Goal: Find specific page/section: Find specific page/section

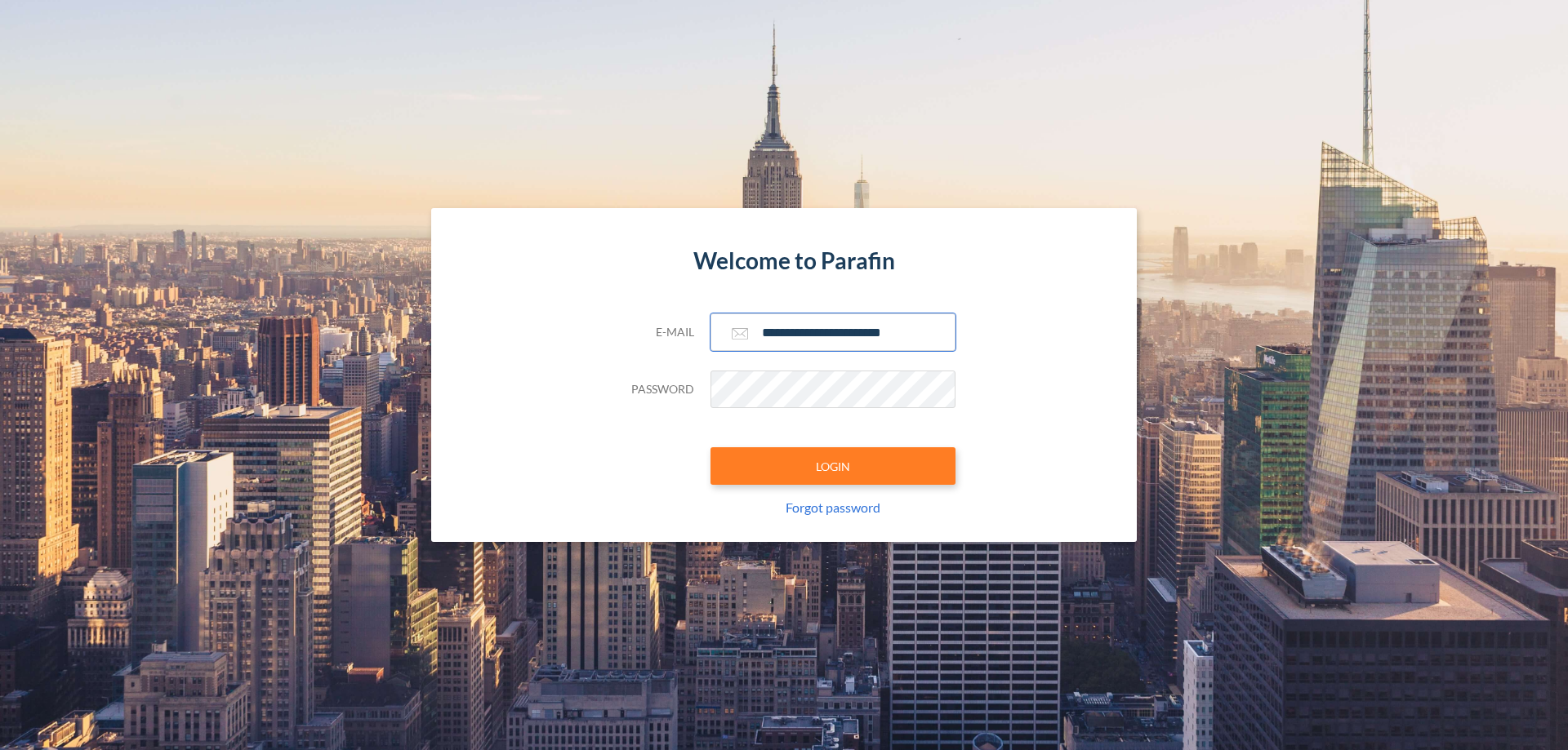
type input "**********"
click at [833, 466] on button "LOGIN" at bounding box center [833, 466] width 245 height 37
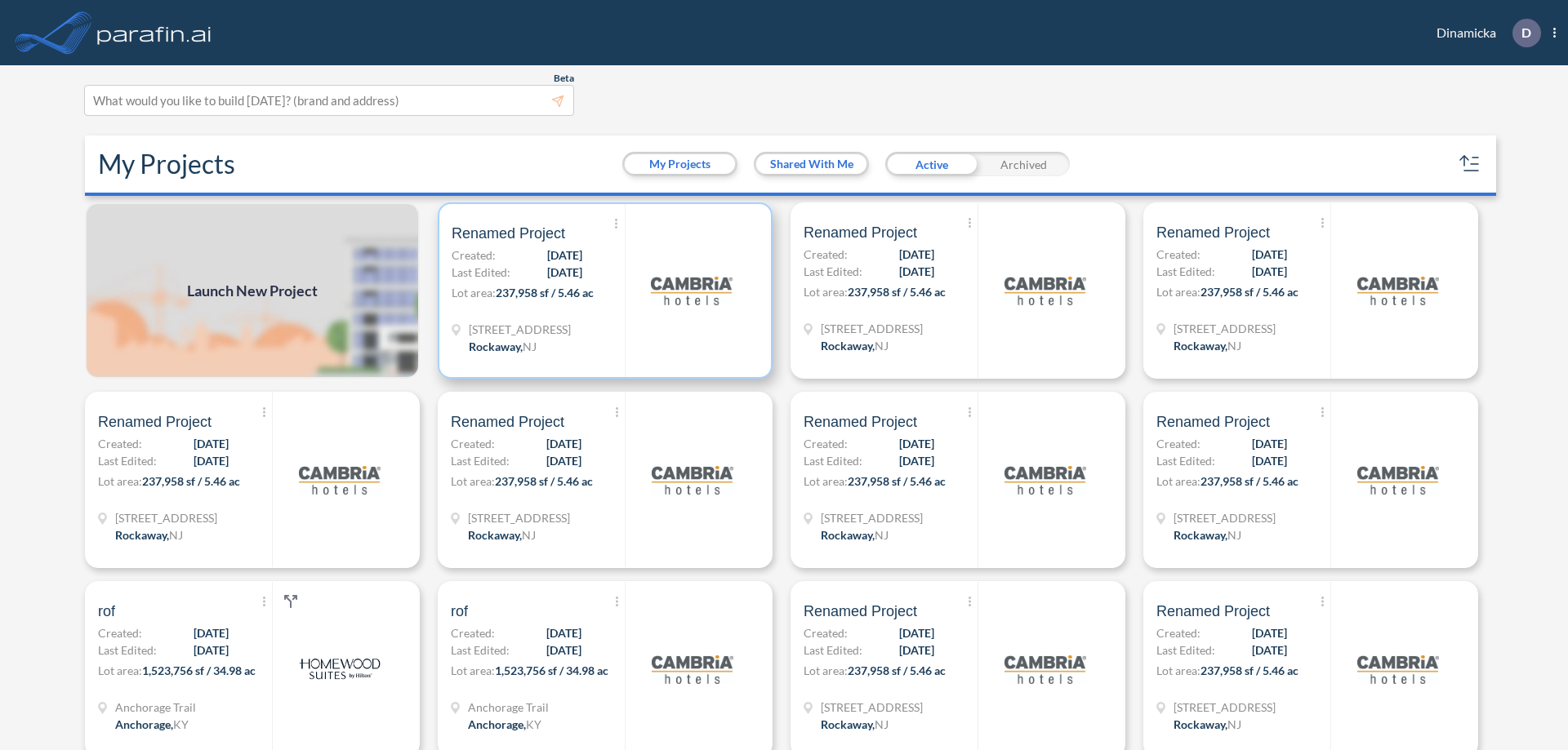
scroll to position [4, 0]
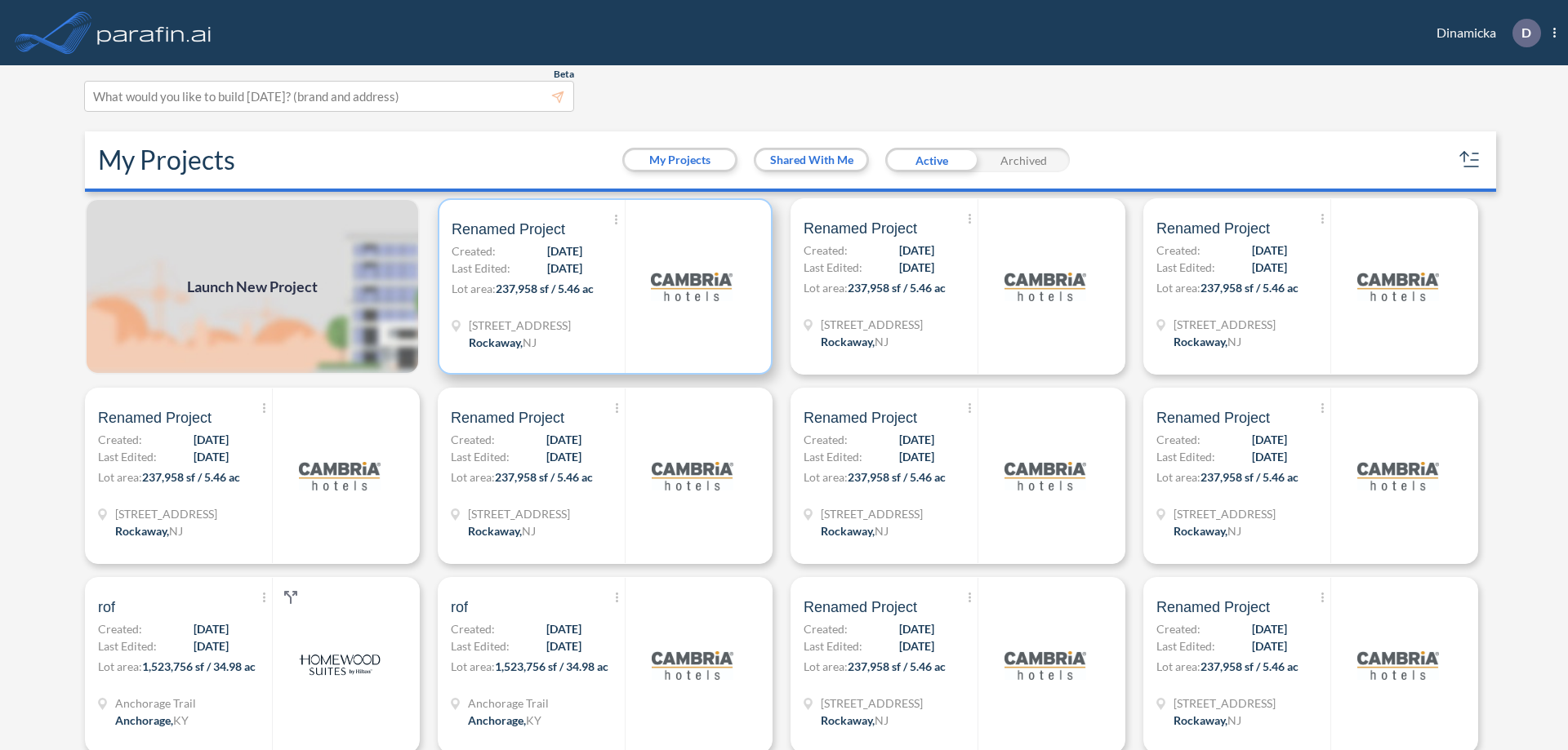
click at [602, 286] on p "Lot area: 237,958 sf / 5.46 ac" at bounding box center [538, 292] width 173 height 24
